Goal: Task Accomplishment & Management: Complete application form

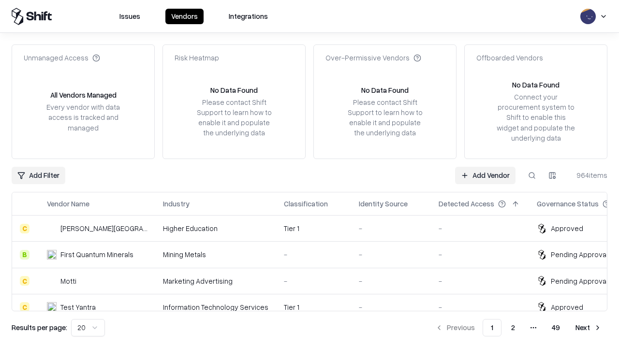
click at [485, 175] on link "Add Vendor" at bounding box center [485, 175] width 60 height 17
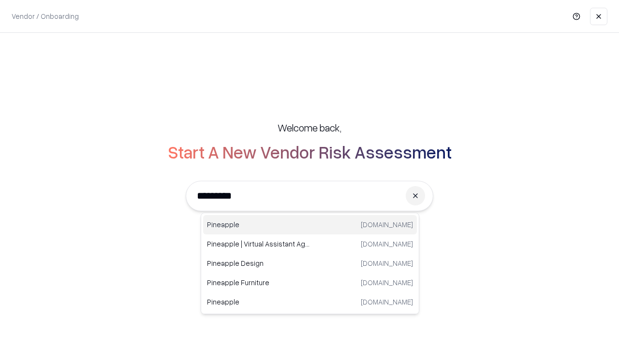
click at [310, 225] on div "Pineapple [DOMAIN_NAME]" at bounding box center [310, 224] width 214 height 19
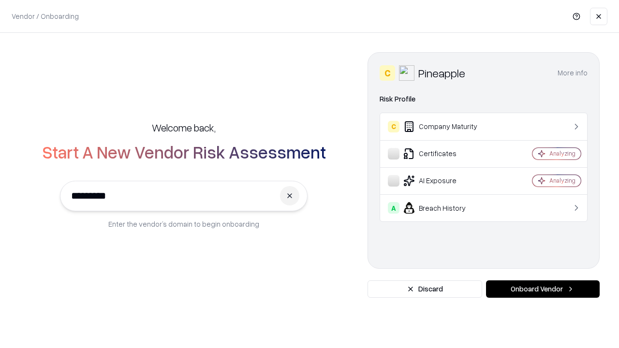
type input "*********"
click at [543, 289] on button "Onboard Vendor" at bounding box center [543, 289] width 114 height 17
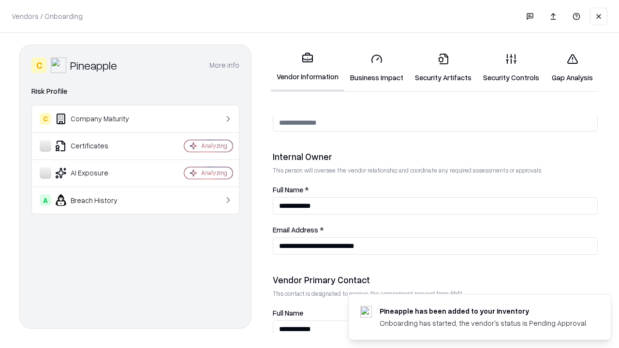
scroll to position [501, 0]
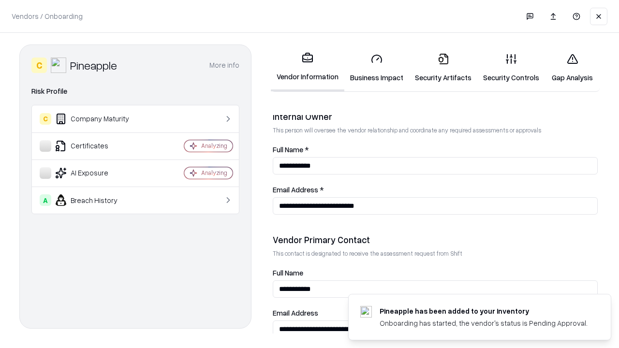
click at [377, 68] on link "Business Impact" at bounding box center [376, 67] width 65 height 45
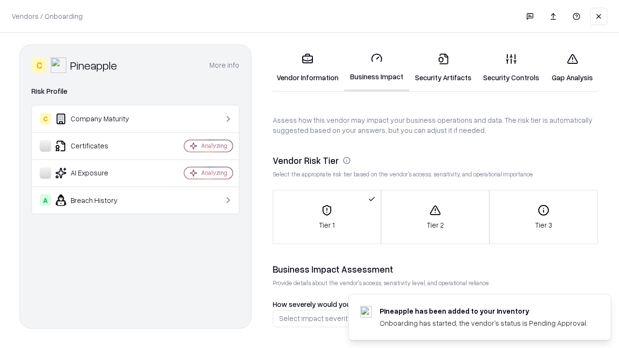
click at [443, 68] on link "Security Artifacts" at bounding box center [443, 67] width 68 height 45
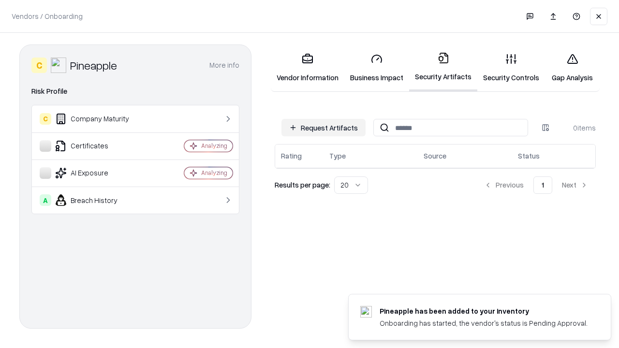
click at [324, 128] on button "Request Artifacts" at bounding box center [324, 127] width 84 height 17
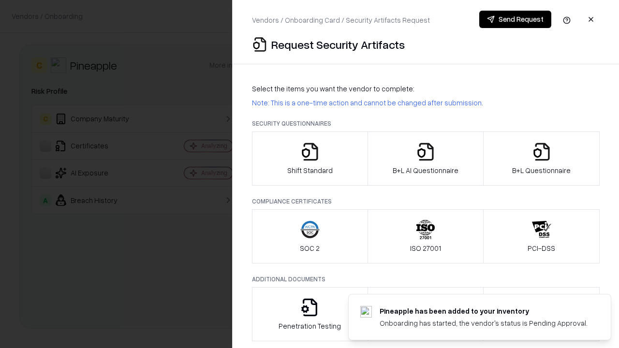
click at [310, 159] on icon "button" at bounding box center [309, 151] width 19 height 19
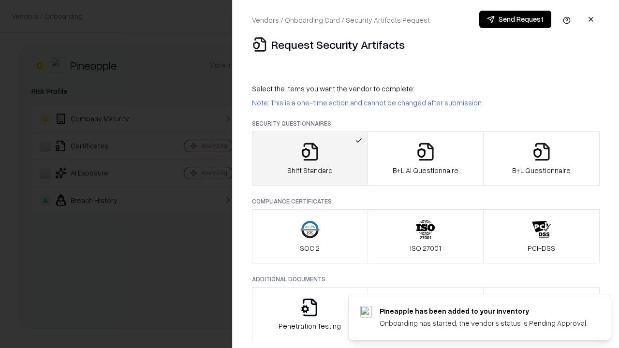
click at [515, 19] on button "Send Request" at bounding box center [515, 19] width 72 height 17
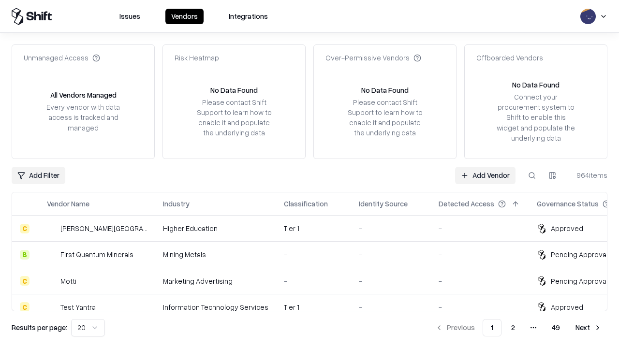
click at [532, 175] on button at bounding box center [531, 175] width 17 height 17
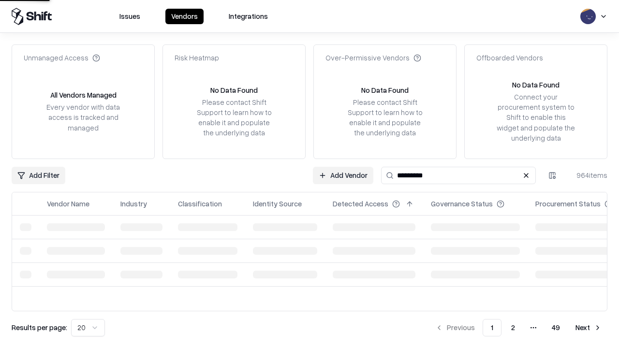
type input "*********"
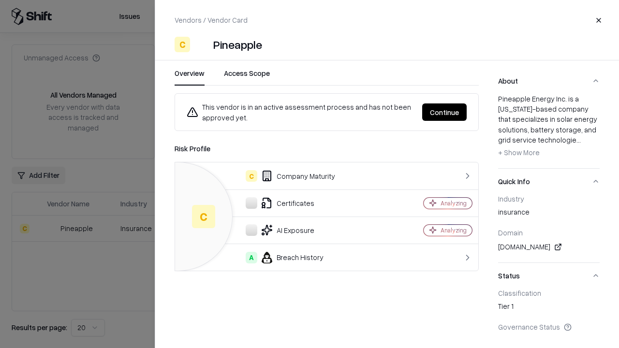
click at [445, 112] on button "Continue" at bounding box center [444, 112] width 45 height 17
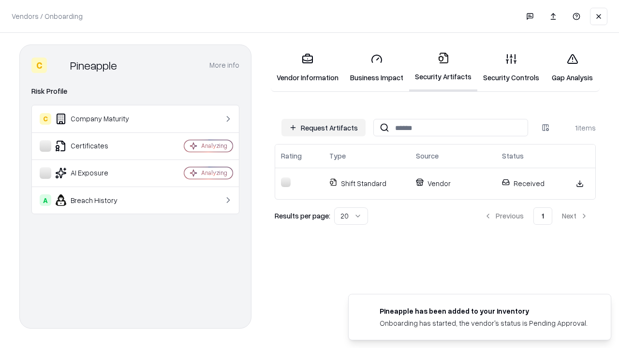
click at [511, 68] on link "Security Controls" at bounding box center [511, 67] width 68 height 45
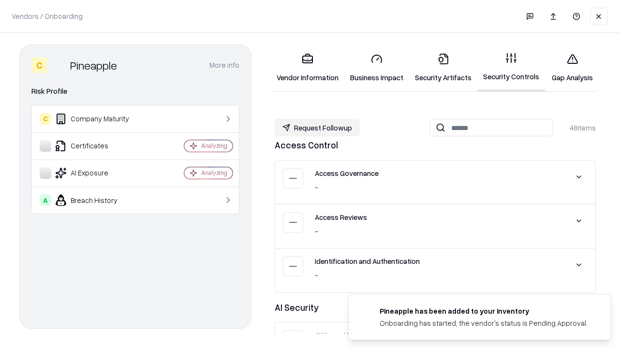
click at [317, 128] on button "Request Followup" at bounding box center [317, 127] width 85 height 17
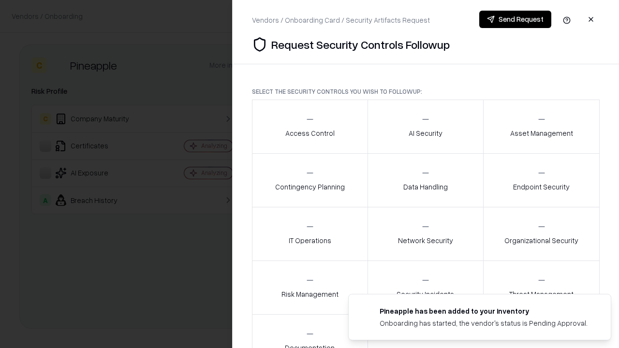
click at [310, 127] on div "Access Control" at bounding box center [309, 127] width 49 height 24
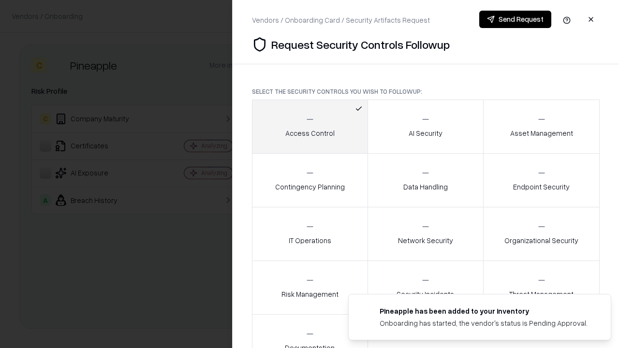
click at [515, 19] on button "Send Request" at bounding box center [515, 19] width 72 height 17
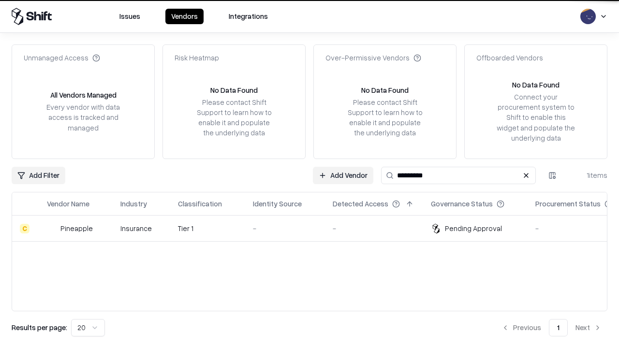
type input "*********"
click at [315, 228] on div "-" at bounding box center [285, 228] width 64 height 10
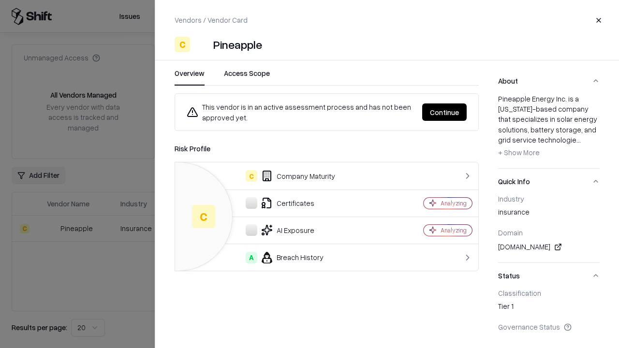
click at [445, 112] on button "Continue" at bounding box center [444, 112] width 45 height 17
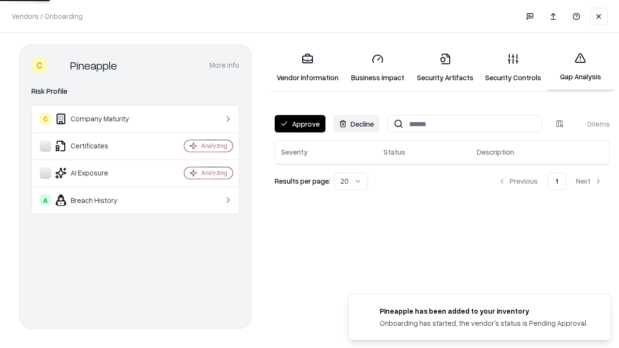
click at [300, 124] on button "Approve" at bounding box center [300, 123] width 51 height 17
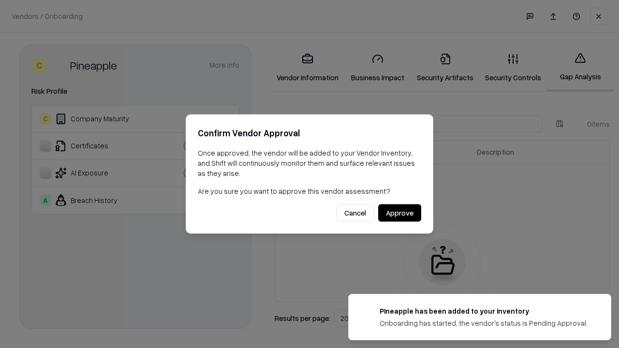
click at [400, 213] on button "Approve" at bounding box center [399, 213] width 43 height 17
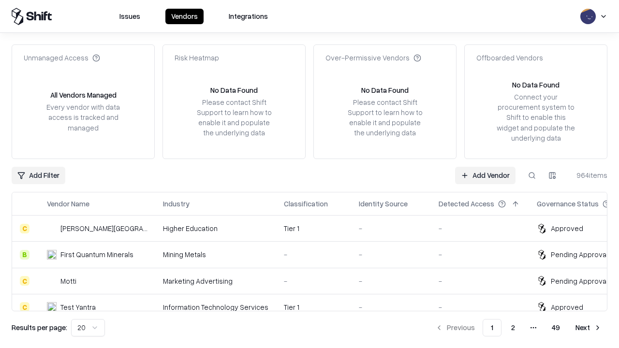
type input "*********"
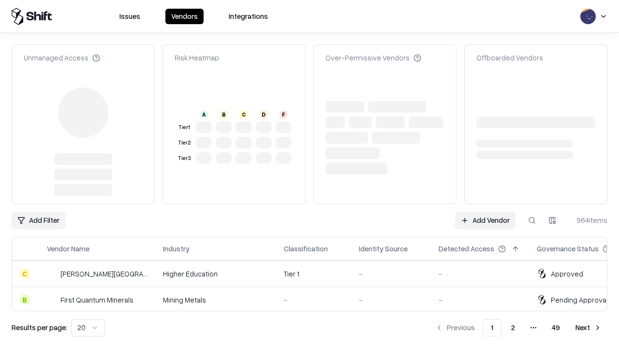
click at [485, 212] on link "Add Vendor" at bounding box center [485, 220] width 60 height 17
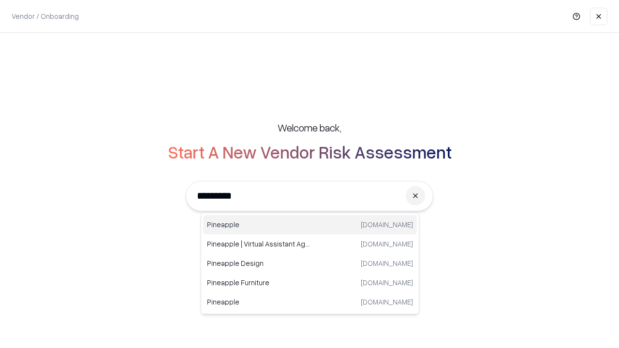
click at [310, 225] on div "Pineapple pineappleenergy.com" at bounding box center [310, 224] width 214 height 19
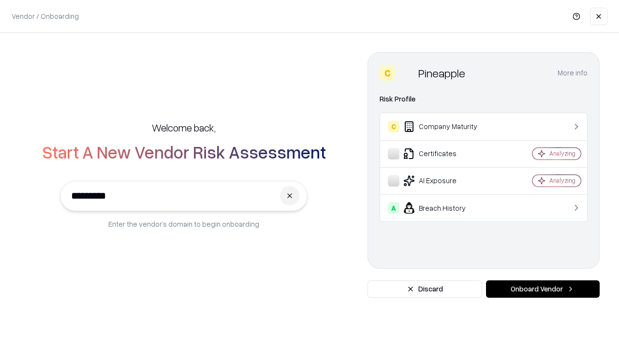
type input "*********"
click at [543, 289] on button "Onboard Vendor" at bounding box center [543, 289] width 114 height 17
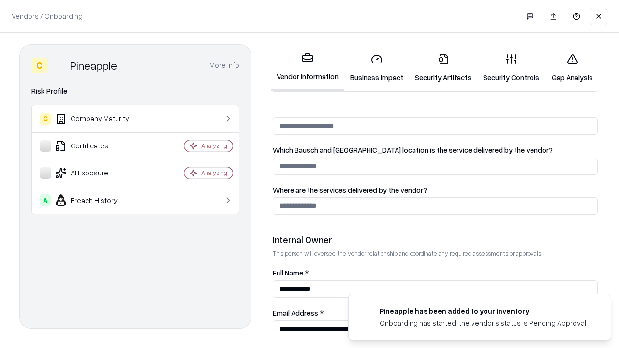
scroll to position [501, 0]
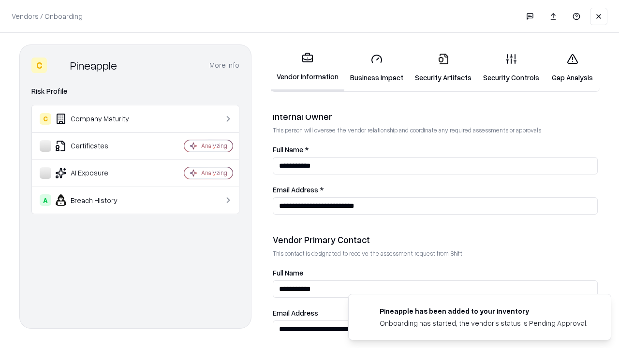
click at [572, 68] on link "Gap Analysis" at bounding box center [572, 67] width 55 height 45
